Goal: Task Accomplishment & Management: Complete application form

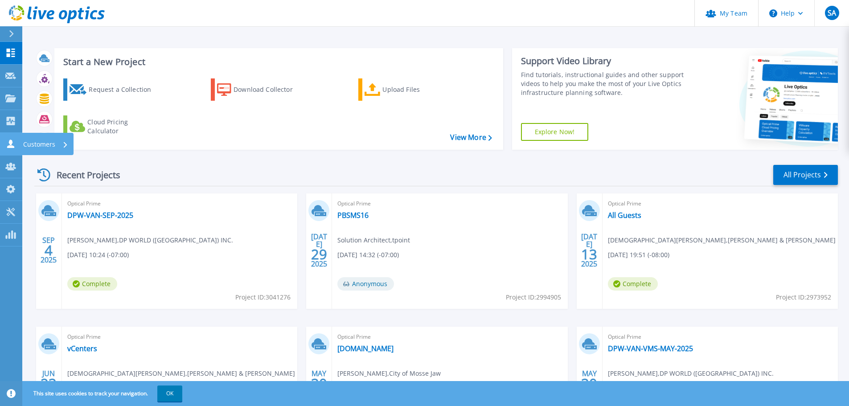
click at [62, 147] on div "Customers" at bounding box center [45, 144] width 45 height 23
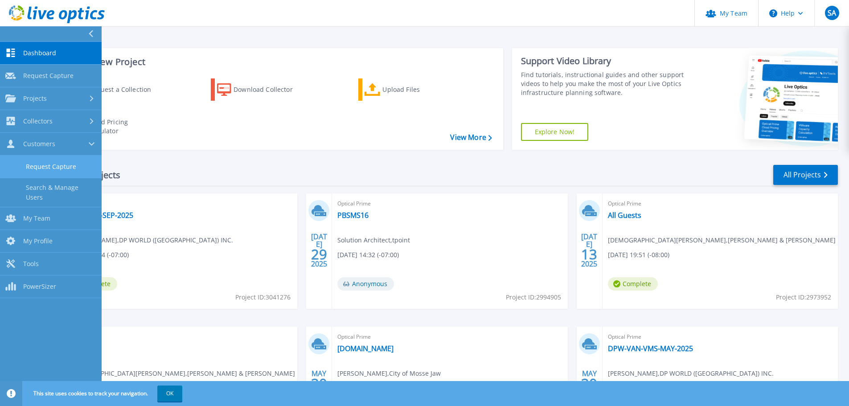
click at [57, 169] on link "Request Capture" at bounding box center [51, 167] width 102 height 23
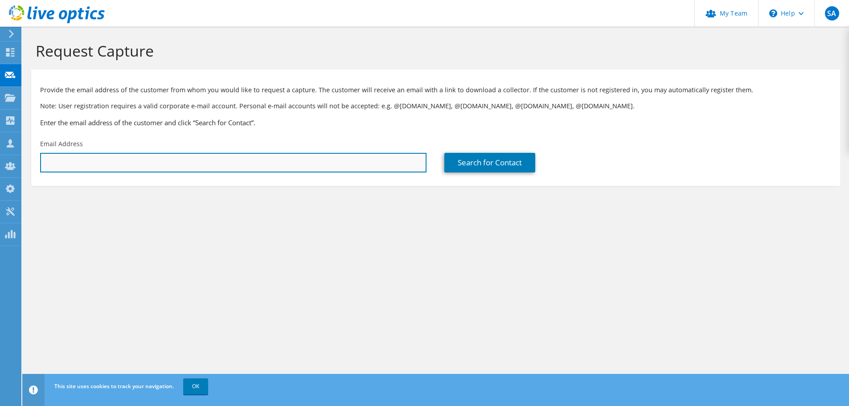
click at [226, 164] on input "text" at bounding box center [233, 163] width 386 height 20
paste input "Saidulu Pottasiri <saidulupottasiri@nlsd113.ca>"
drag, startPoint x: 217, startPoint y: 158, endPoint x: 116, endPoint y: 158, distance: 100.7
click at [116, 158] on input "Saidulu Pottasiri <saidulupottasiri@nlsd113.ca>" at bounding box center [233, 163] width 386 height 20
click at [99, 162] on input "Saidulu Pottasiri <saidulupottasiri@nlsd113.ca>" at bounding box center [233, 163] width 386 height 20
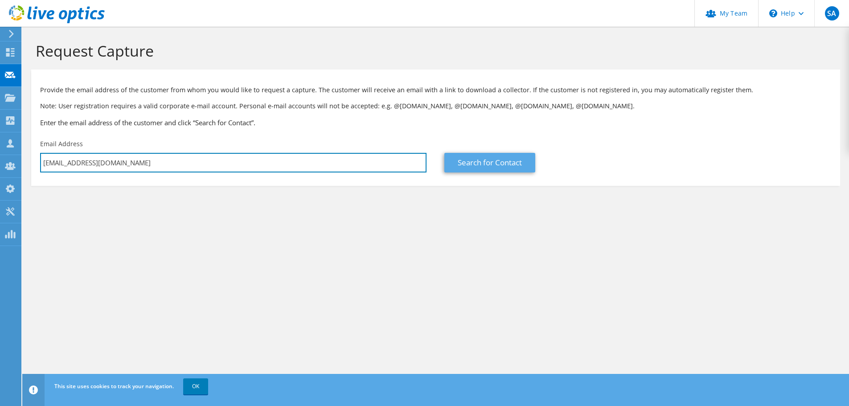
type input "saidulupottasiri@nlsd113.ca"
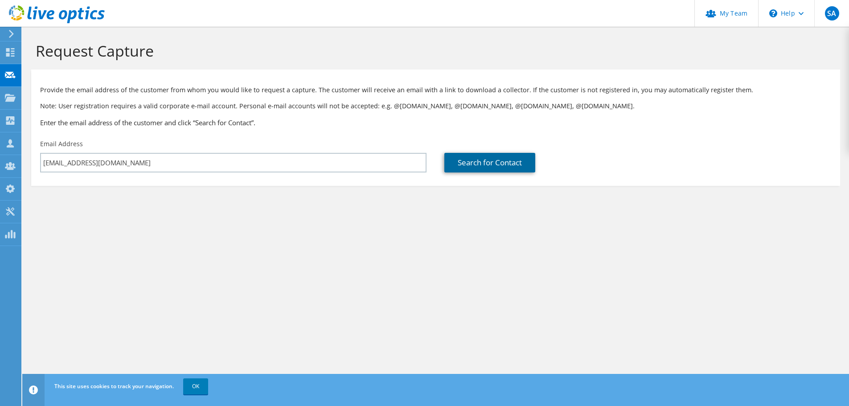
click at [502, 159] on link "Search for Contact" at bounding box center [489, 163] width 91 height 20
type input "NLSD #113"
type input "Sai"
type input "Pottasiri"
type input "[GEOGRAPHIC_DATA]"
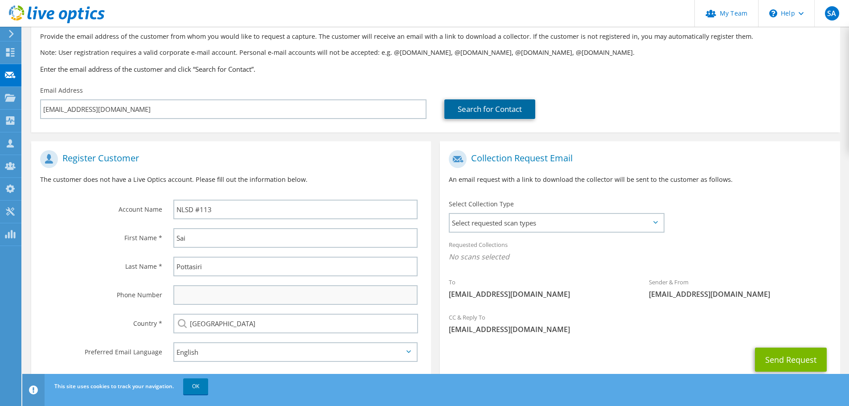
scroll to position [82, 0]
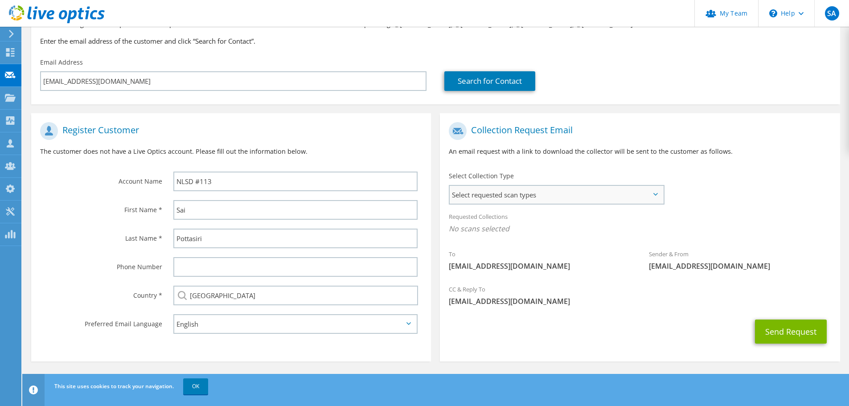
click at [501, 190] on span "Select requested scan types" at bounding box center [557, 195] width 214 height 18
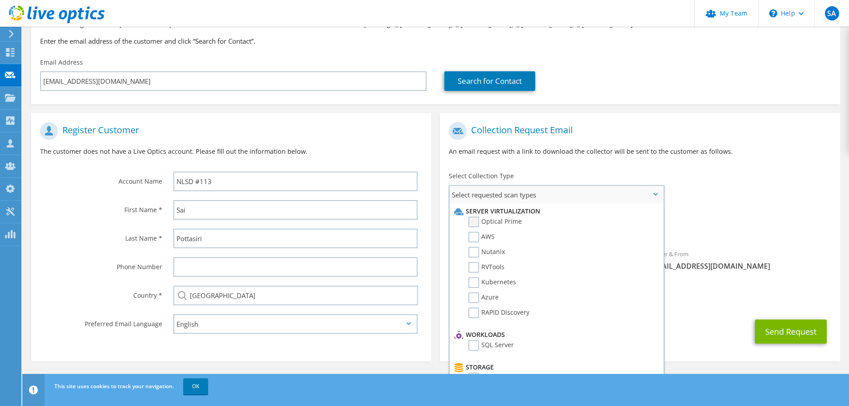
click at [504, 218] on label "Optical Prime" at bounding box center [495, 222] width 53 height 11
click at [0, 0] on input "Optical Prime" at bounding box center [0, 0] width 0 height 0
drag, startPoint x: 732, startPoint y: 220, endPoint x: 750, endPoint y: 222, distance: 18.0
click at [744, 220] on div "Requested Collections No scans selected Optical Prime" at bounding box center [640, 225] width 400 height 36
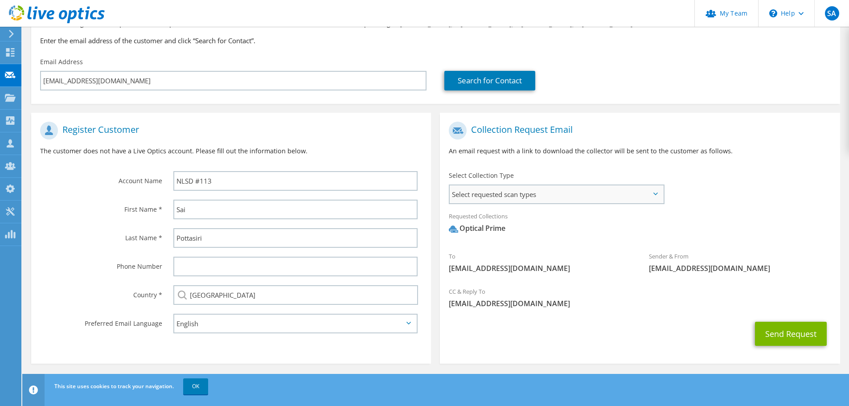
click at [642, 193] on span "Select requested scan types" at bounding box center [557, 194] width 214 height 18
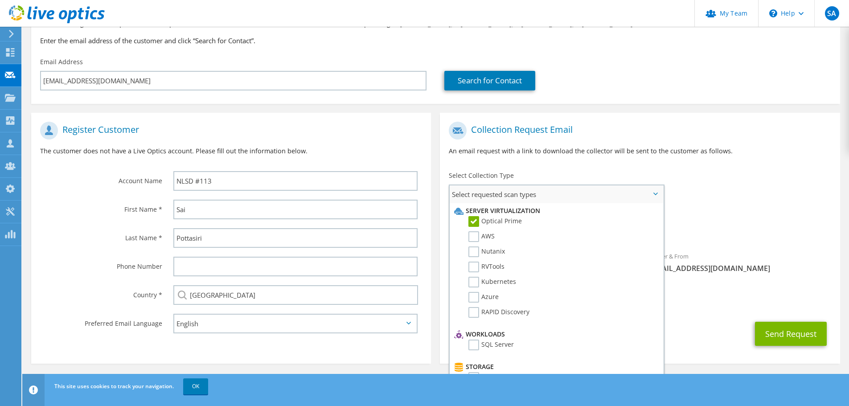
click at [642, 193] on span "Select requested scan types" at bounding box center [557, 194] width 214 height 18
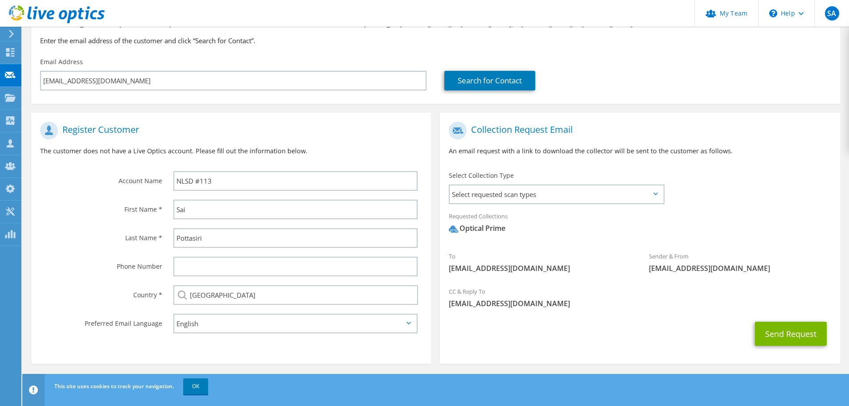
click at [745, 196] on div "To saidulupottasiri@nlsd113.ca Sender & From liveoptics@liveoptics.com" at bounding box center [640, 199] width 400 height 165
click at [788, 336] on button "Send Request" at bounding box center [791, 334] width 72 height 24
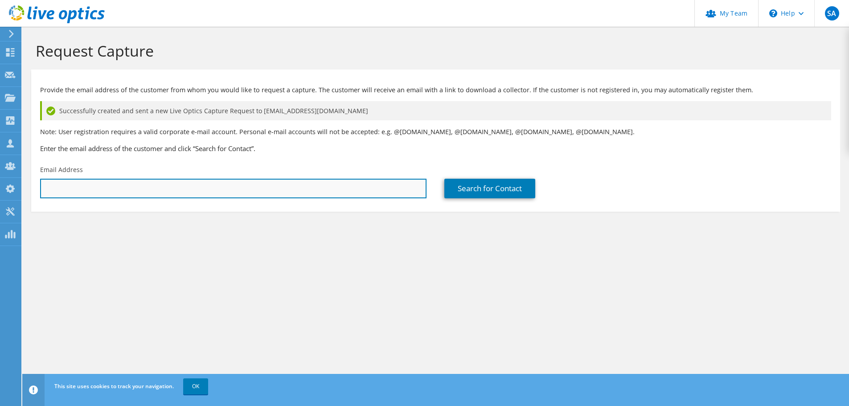
click at [172, 193] on input "text" at bounding box center [233, 189] width 386 height 20
paste input "[EMAIL_ADDRESS][DOMAIN_NAME]"
type input "[EMAIL_ADDRESS][DOMAIN_NAME]"
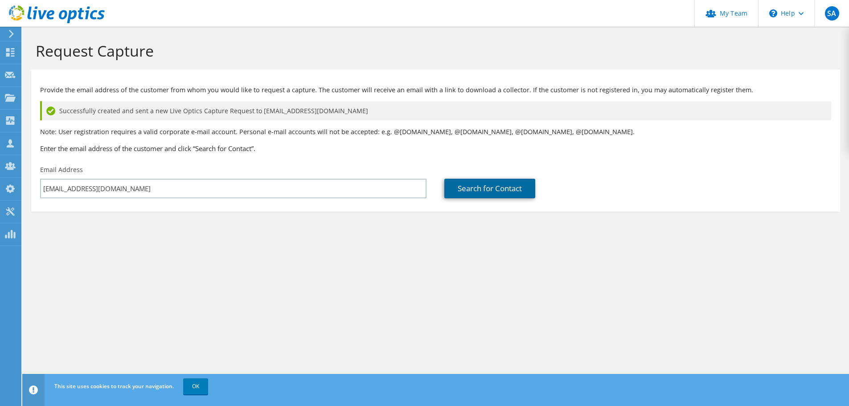
click at [509, 191] on link "Search for Contact" at bounding box center [489, 189] width 91 height 20
type input "NLSD #113"
type input "[PERSON_NAME]"
type input "[GEOGRAPHIC_DATA]"
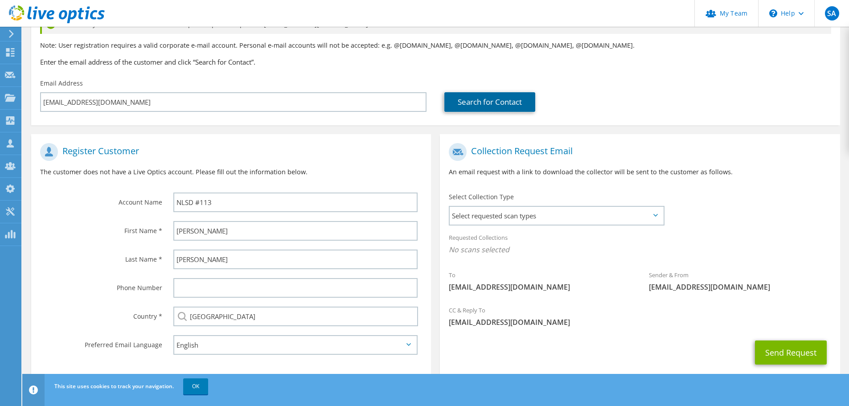
scroll to position [89, 0]
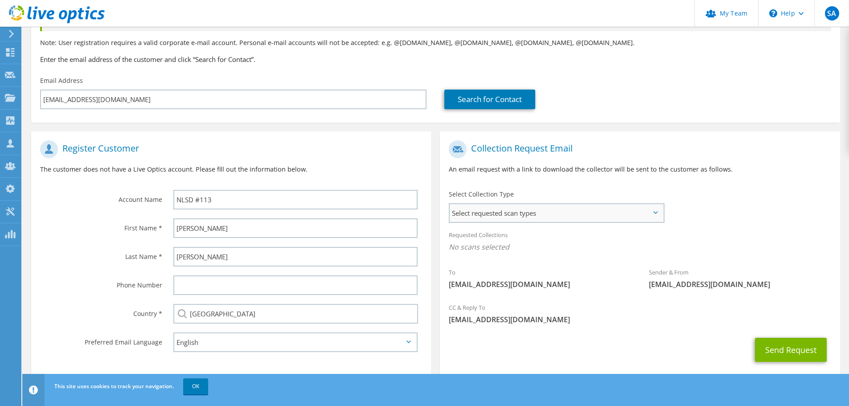
click at [545, 217] on span "Select requested scan types" at bounding box center [557, 213] width 214 height 18
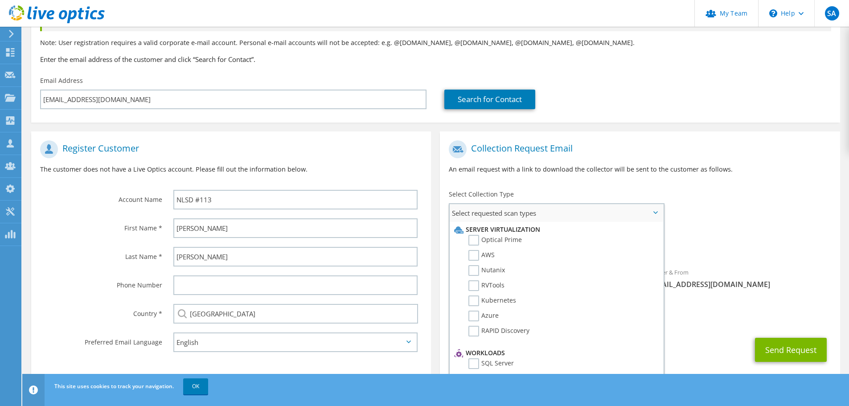
click at [478, 247] on li "Optical Prime" at bounding box center [555, 242] width 207 height 15
drag, startPoint x: 474, startPoint y: 238, endPoint x: 508, endPoint y: 246, distance: 34.3
click at [474, 239] on label "Optical Prime" at bounding box center [495, 240] width 53 height 11
click at [0, 0] on input "Optical Prime" at bounding box center [0, 0] width 0 height 0
click at [746, 279] on div "Sender & From [EMAIL_ADDRESS][DOMAIN_NAME]" at bounding box center [740, 281] width 200 height 31
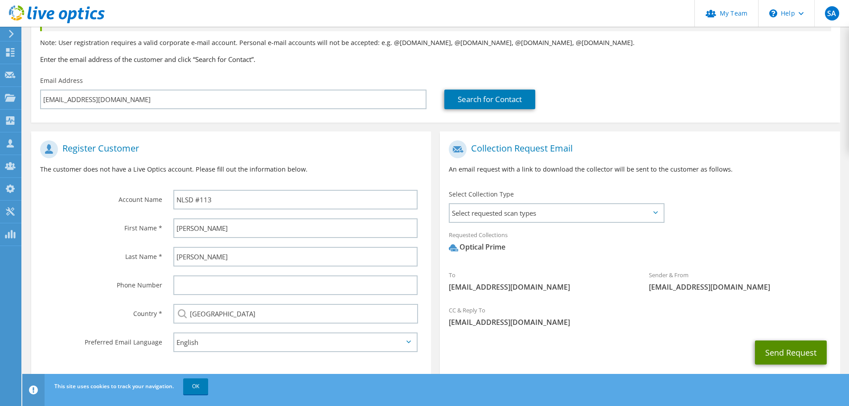
drag, startPoint x: 791, startPoint y: 352, endPoint x: 782, endPoint y: 349, distance: 9.9
click at [791, 353] on button "Send Request" at bounding box center [791, 353] width 72 height 24
